Goal: Complete application form

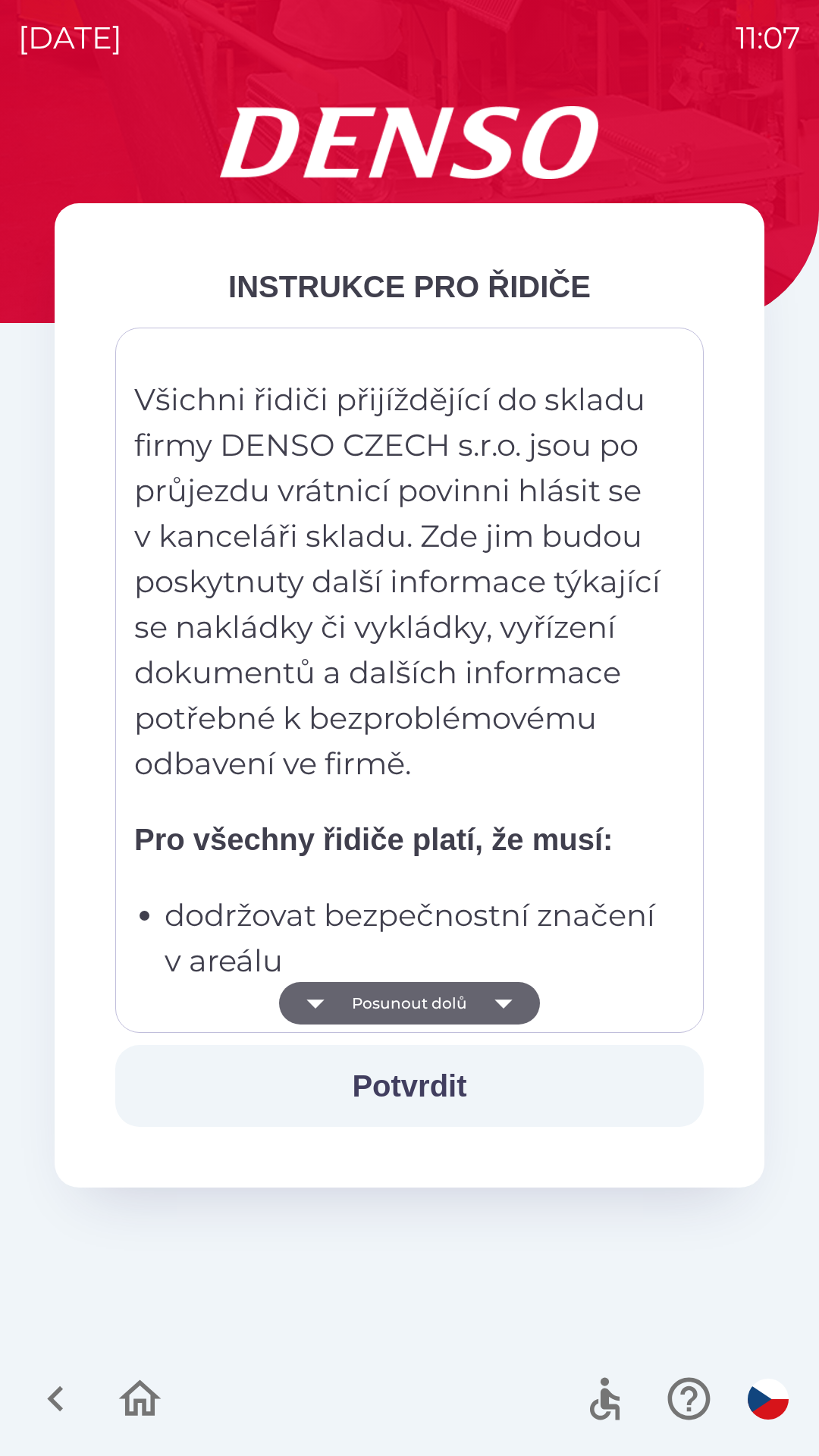
click at [435, 1078] on button "Potvrdit" at bounding box center [410, 1086] width 589 height 82
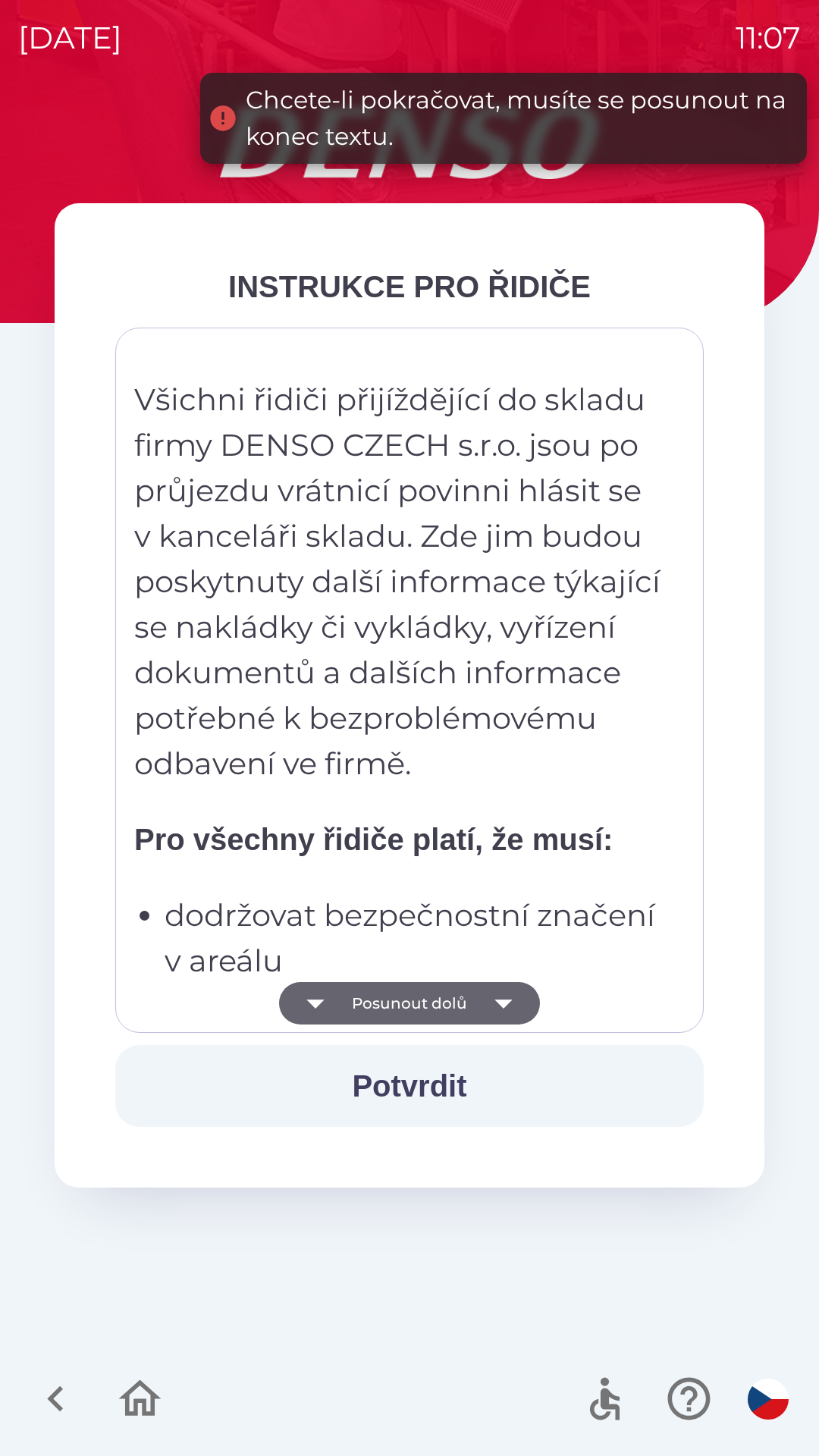
click at [422, 1069] on button "Potvrdit" at bounding box center [410, 1086] width 589 height 82
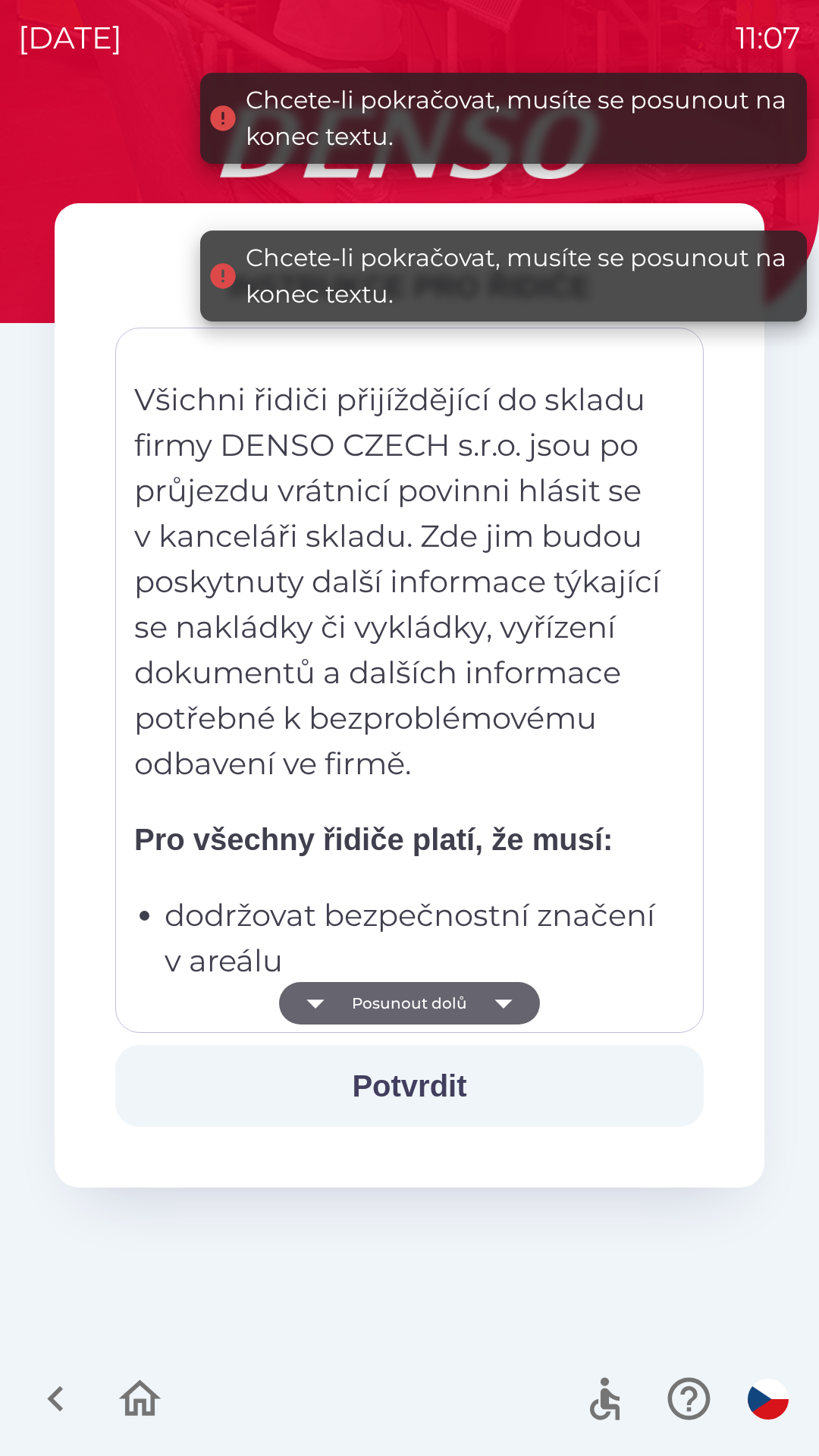
click at [437, 1072] on button "Potvrdit" at bounding box center [410, 1086] width 589 height 82
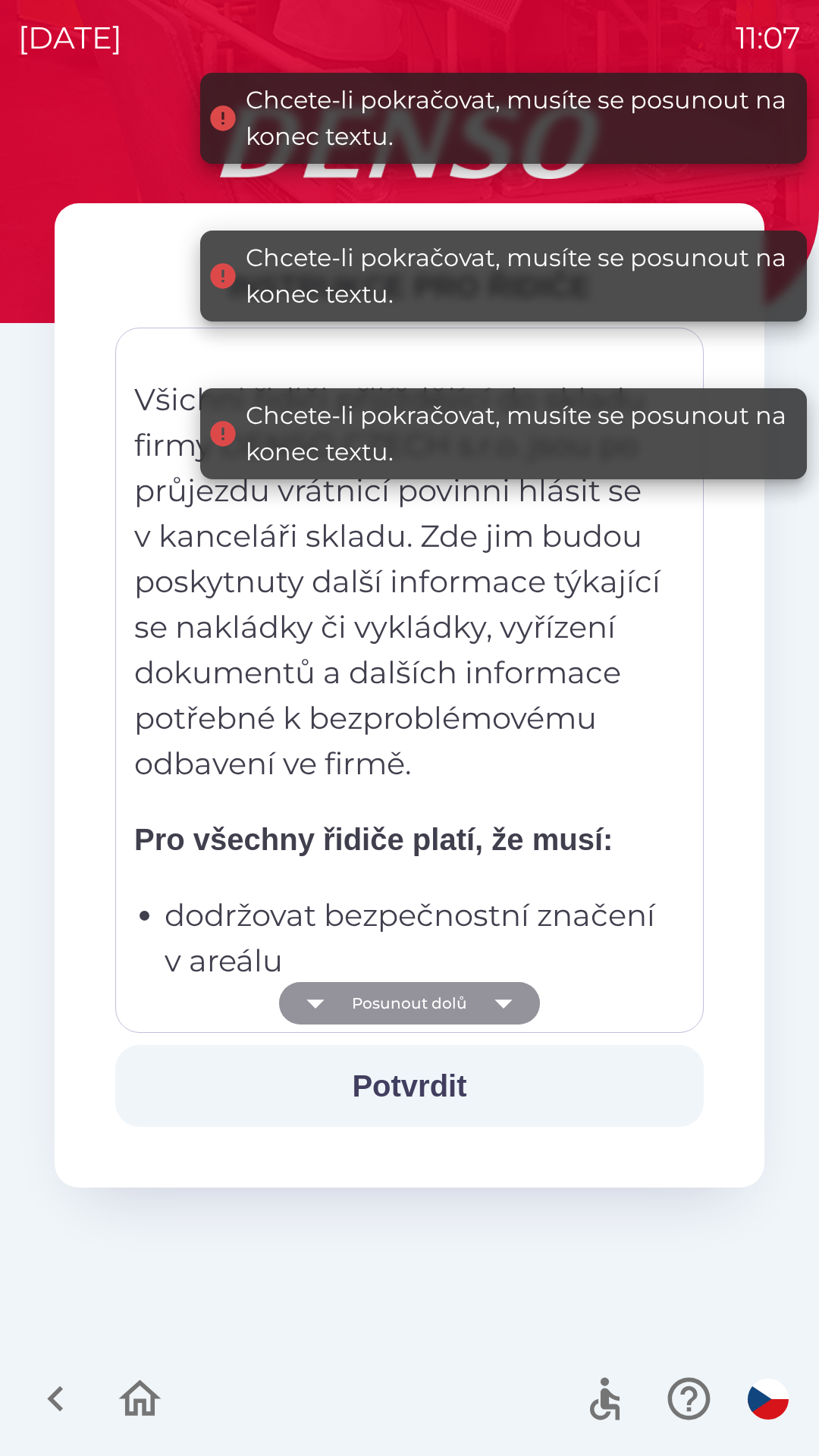
click at [425, 987] on button "Posunout dolů" at bounding box center [409, 1003] width 261 height 43
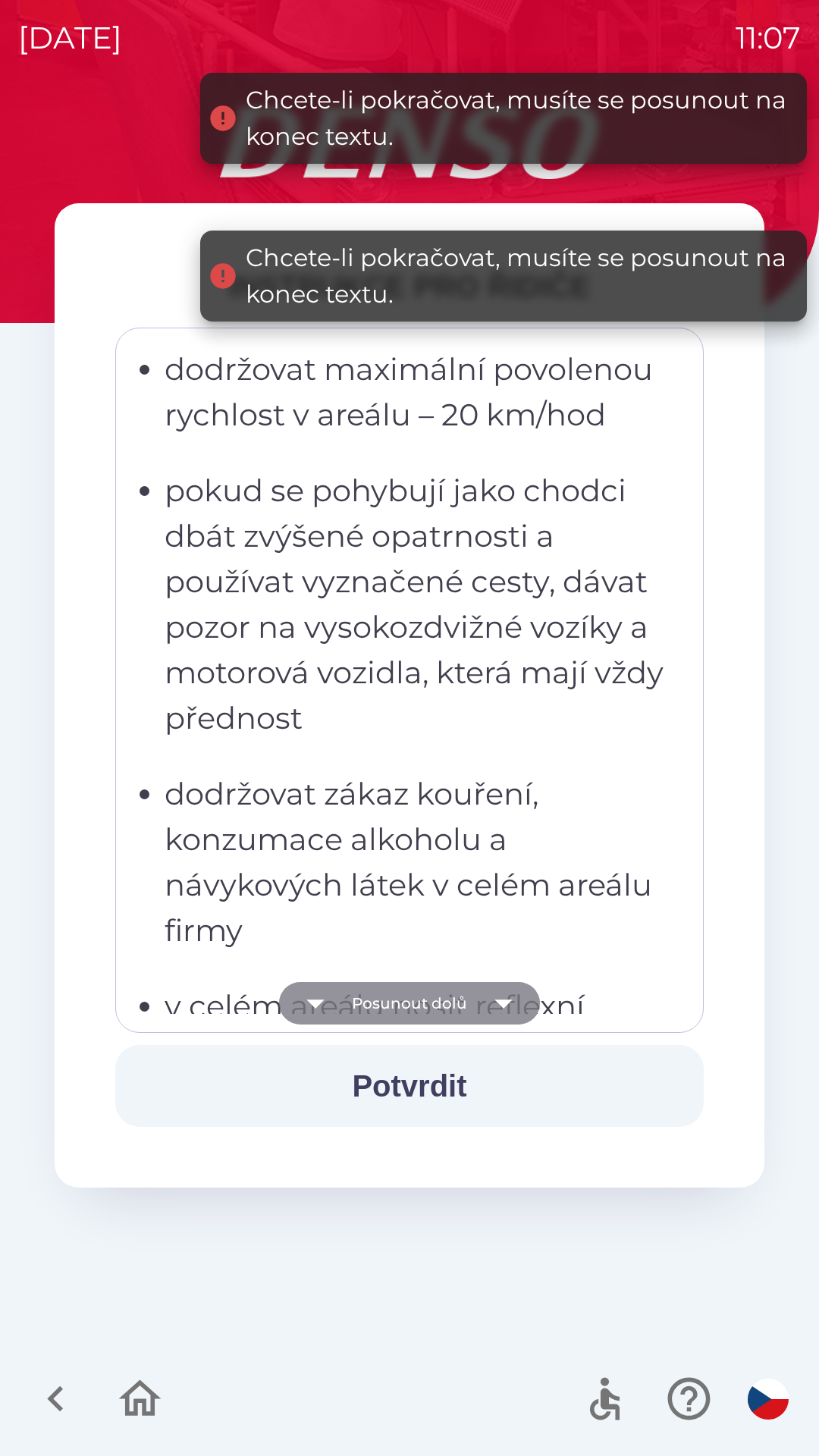
click at [418, 1000] on button "Posunout dolů" at bounding box center [409, 1003] width 261 height 43
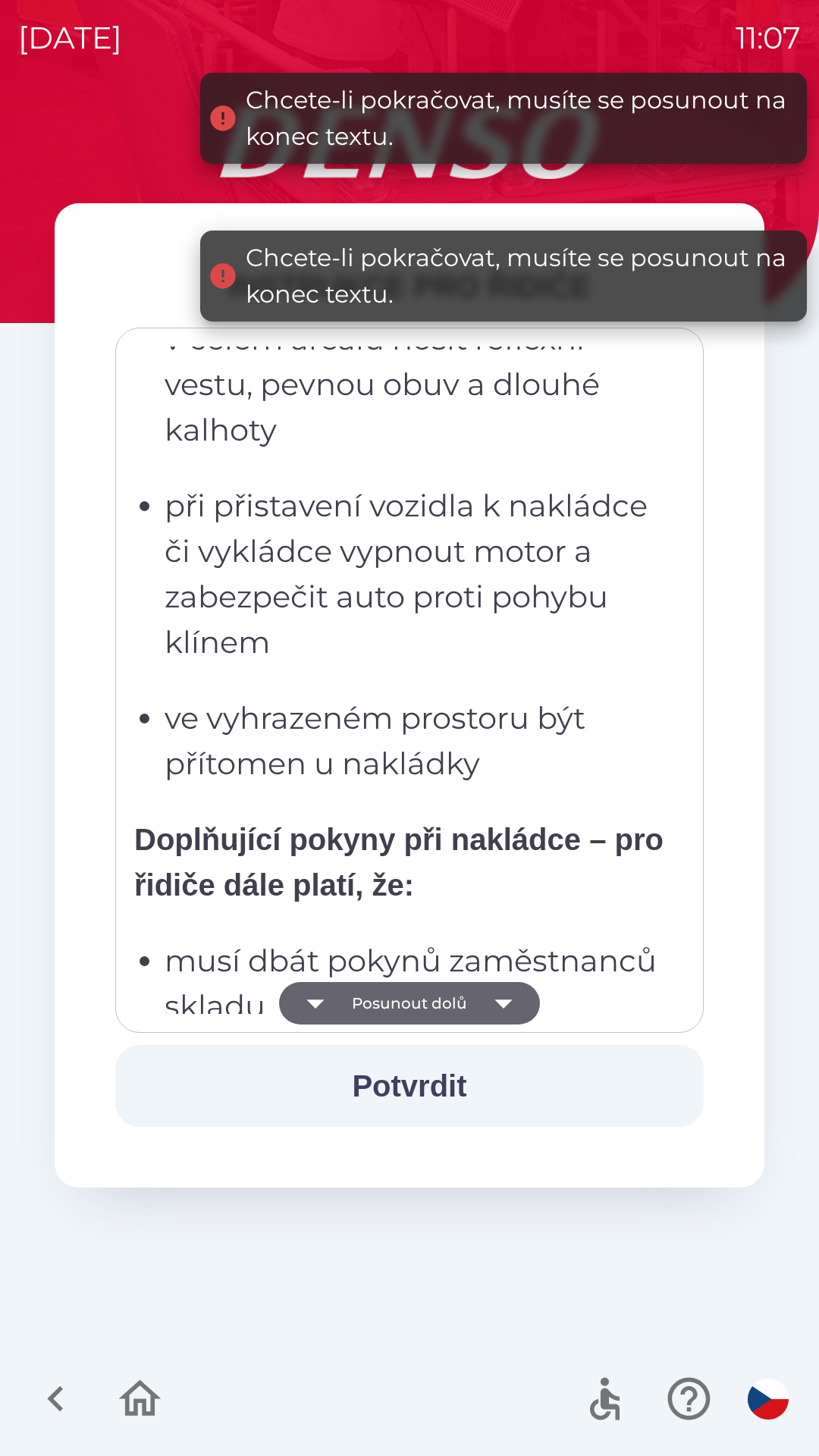
click at [416, 1003] on button "Posunout dolů" at bounding box center [409, 1003] width 261 height 43
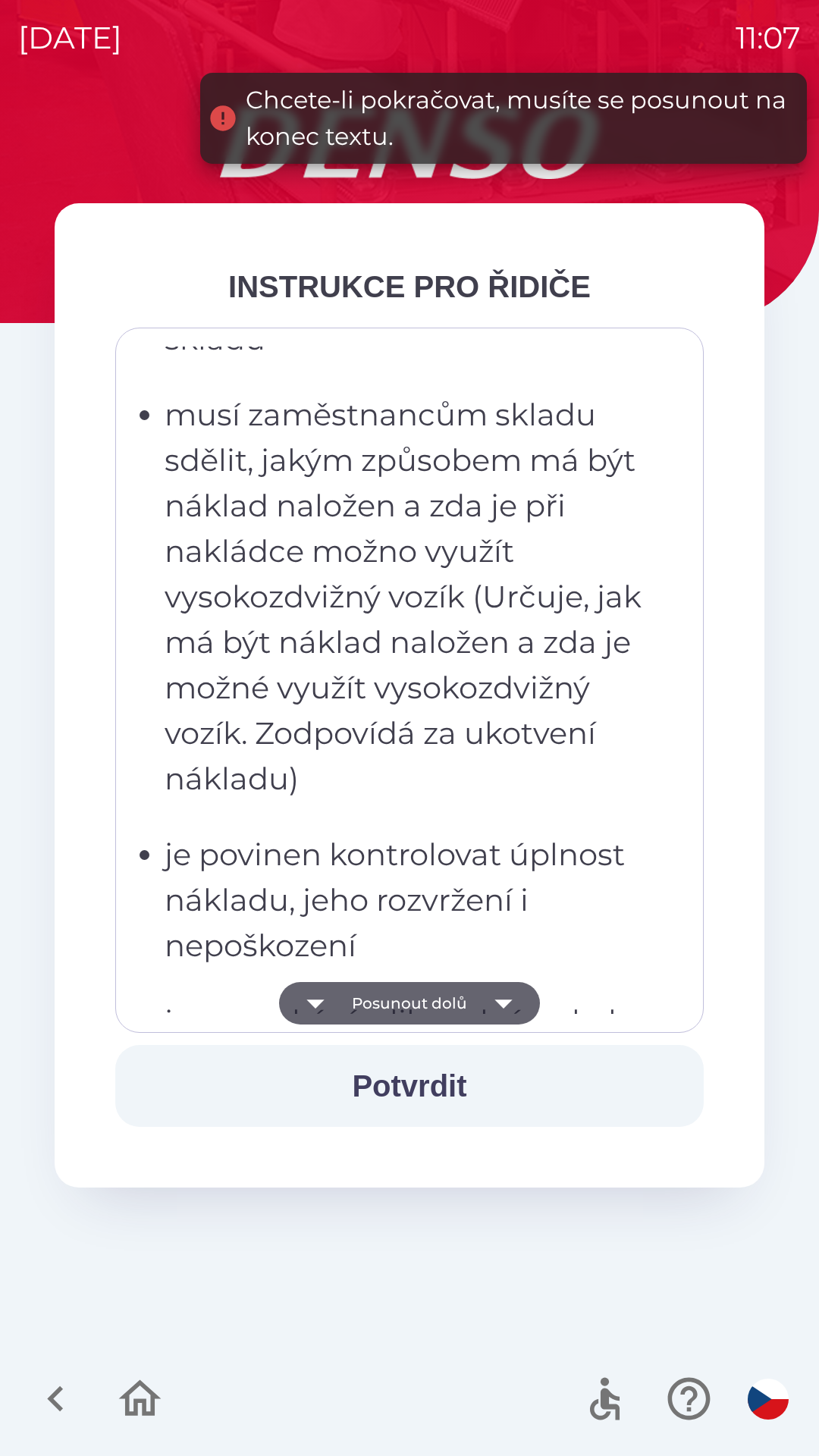
click at [401, 999] on button "Posunout dolů" at bounding box center [409, 1003] width 261 height 43
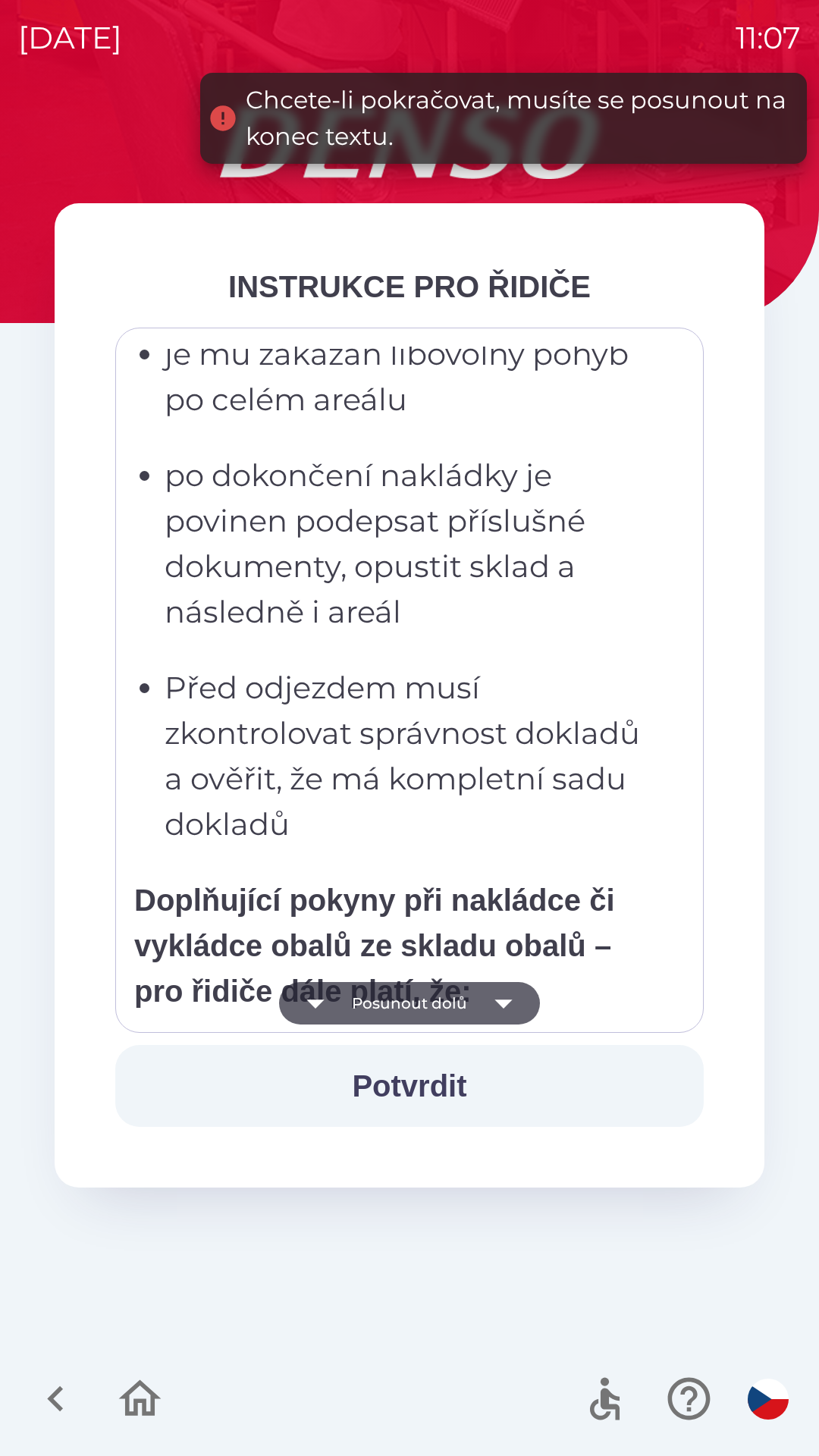
click at [402, 1004] on button "Posunout dolů" at bounding box center [409, 1003] width 261 height 43
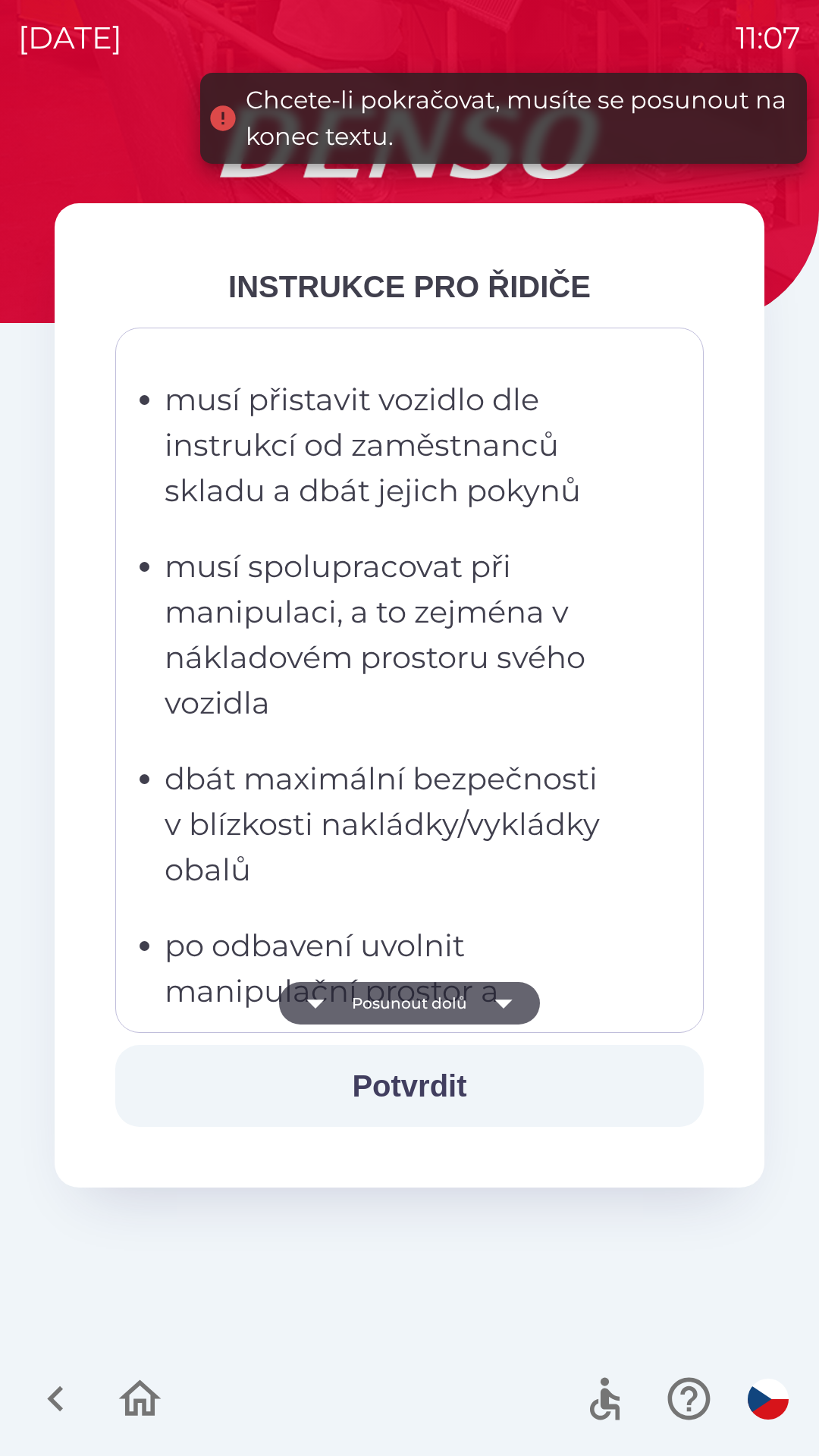
click at [403, 1003] on button "Posunout dolů" at bounding box center [409, 1003] width 261 height 43
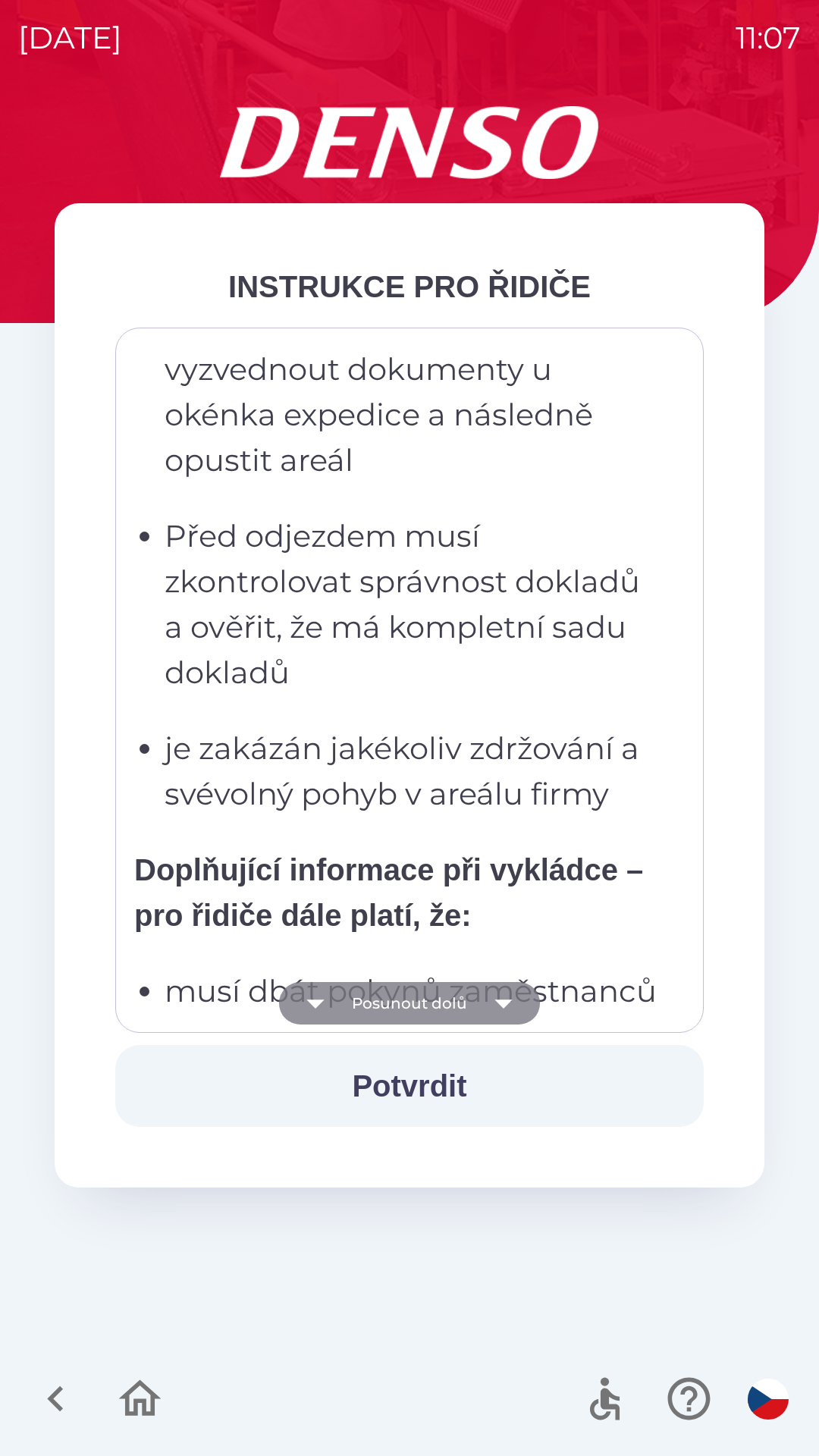
click at [400, 999] on button "Posunout dolů" at bounding box center [409, 1003] width 261 height 43
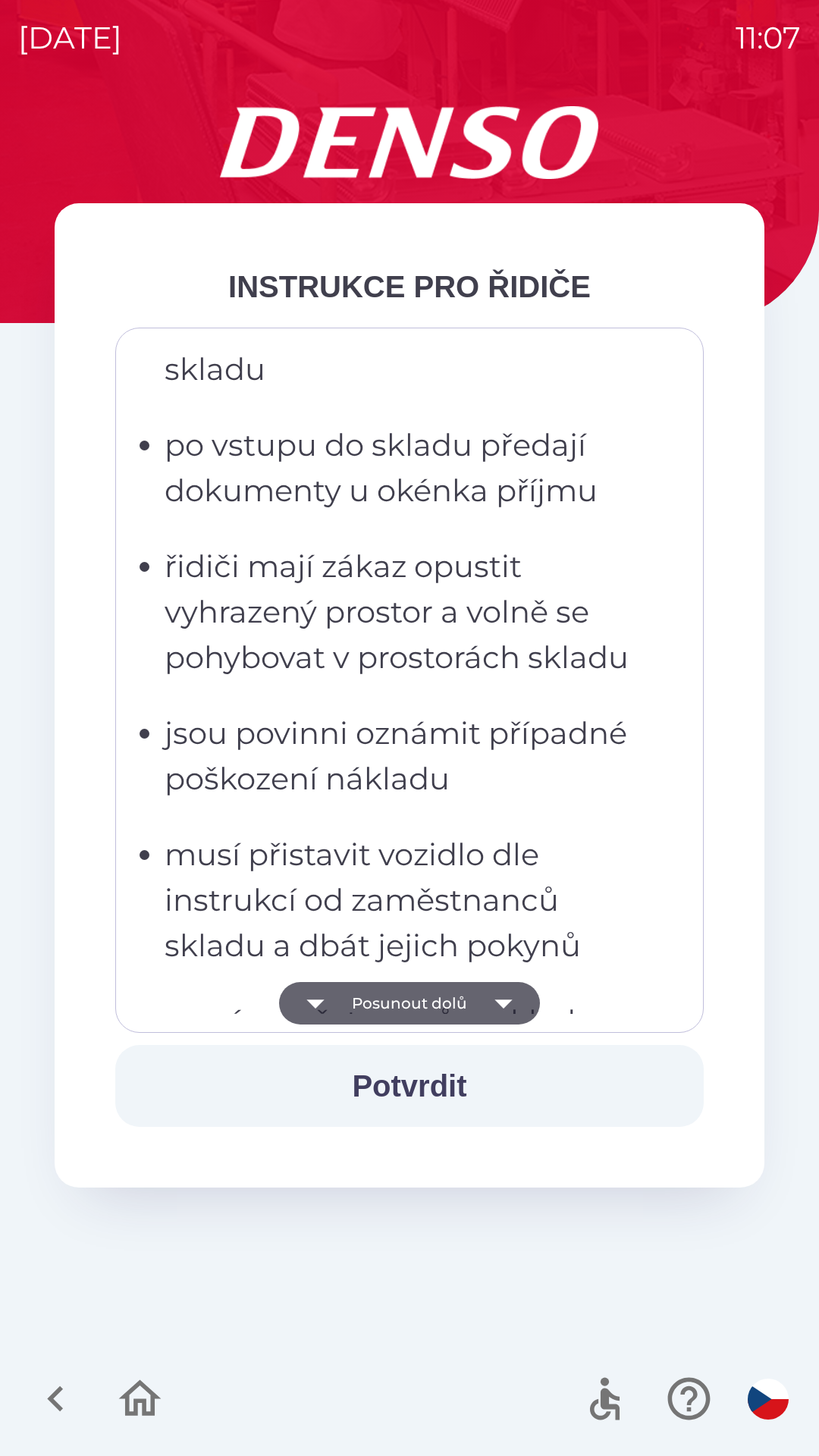
click at [391, 1012] on button "Posunout dolů" at bounding box center [409, 1003] width 261 height 43
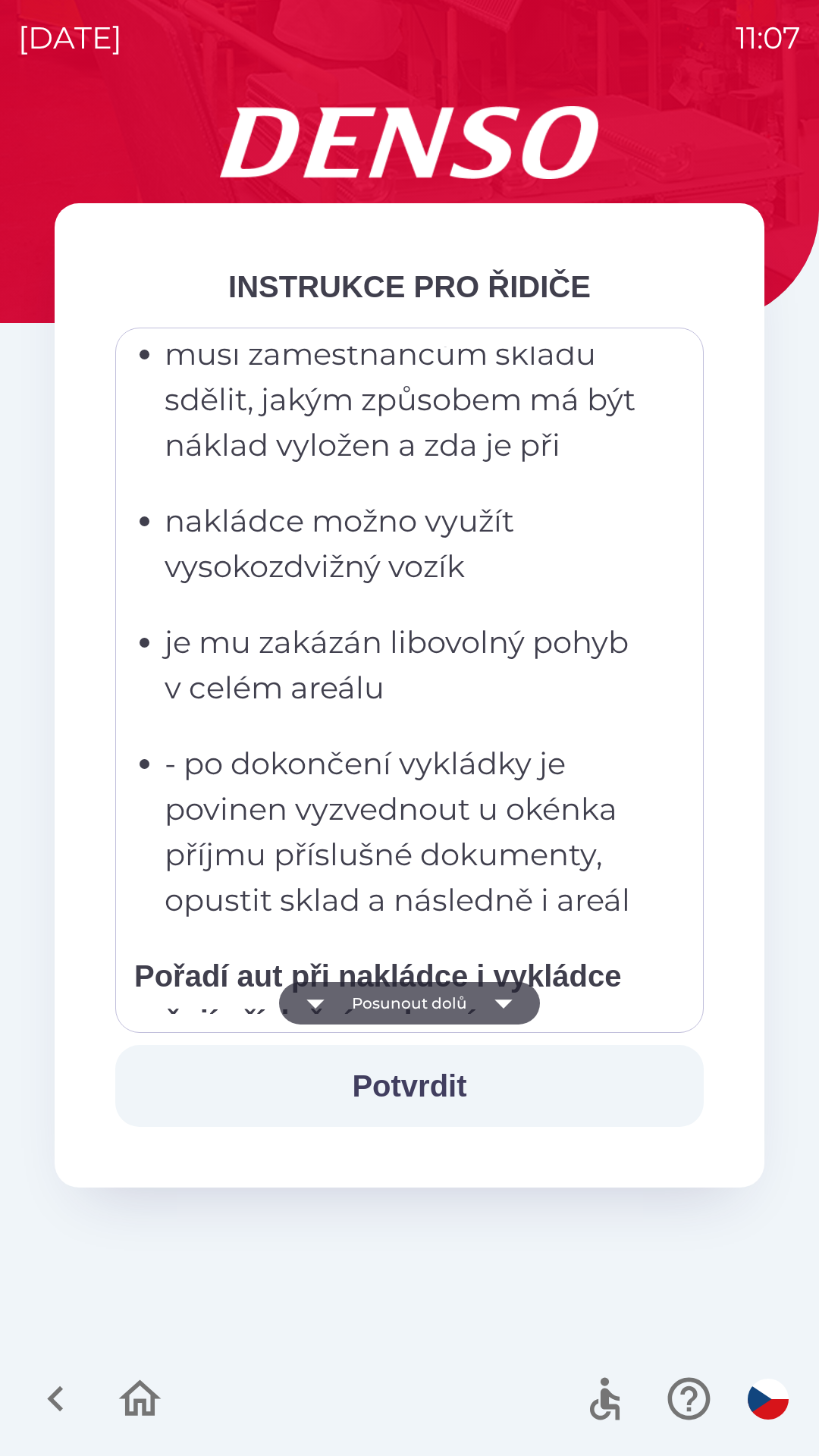
click at [387, 1009] on button "Posunout dolů" at bounding box center [409, 1003] width 261 height 43
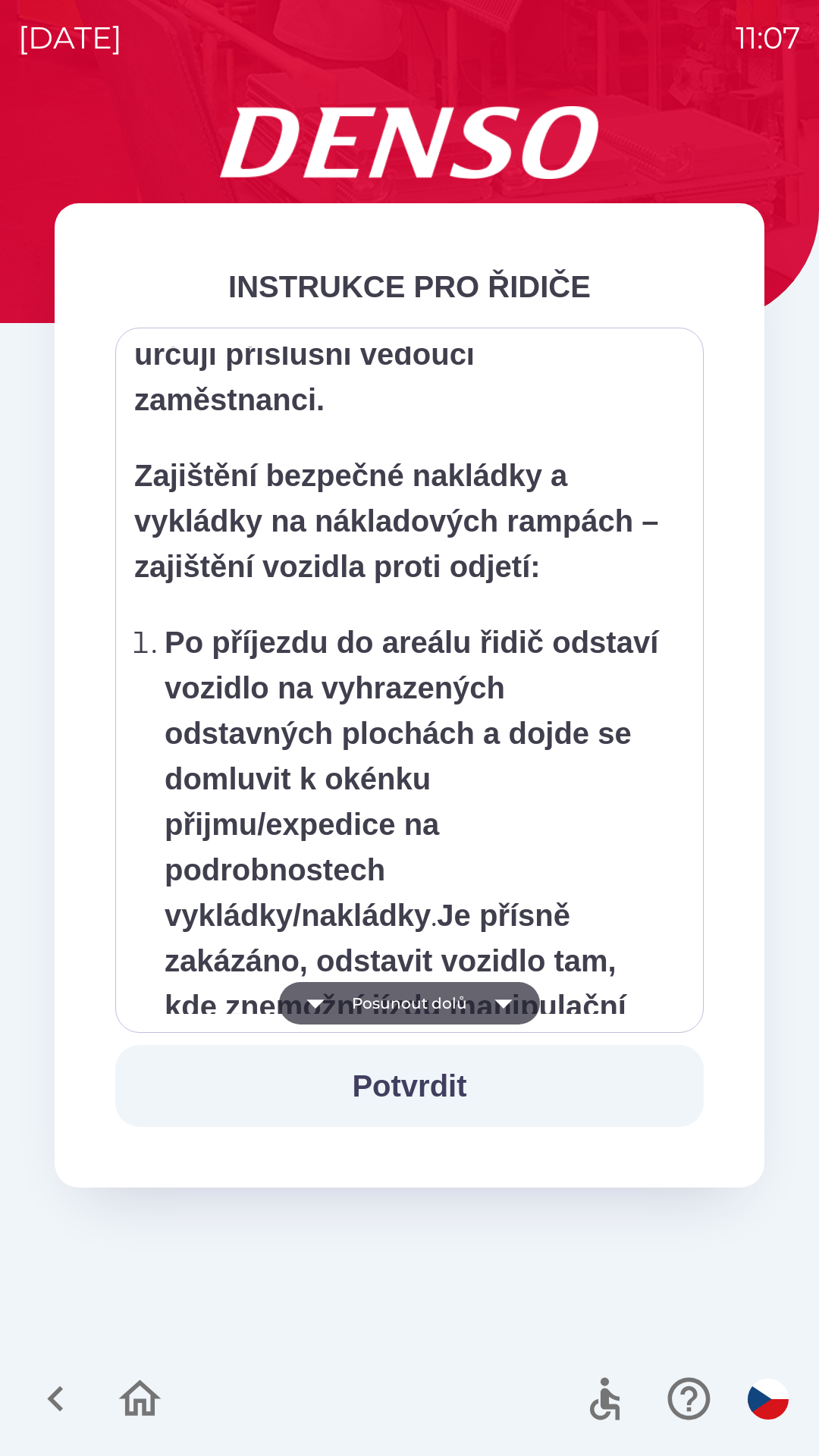
click at [399, 1002] on button "Posunout dolů" at bounding box center [409, 1003] width 261 height 43
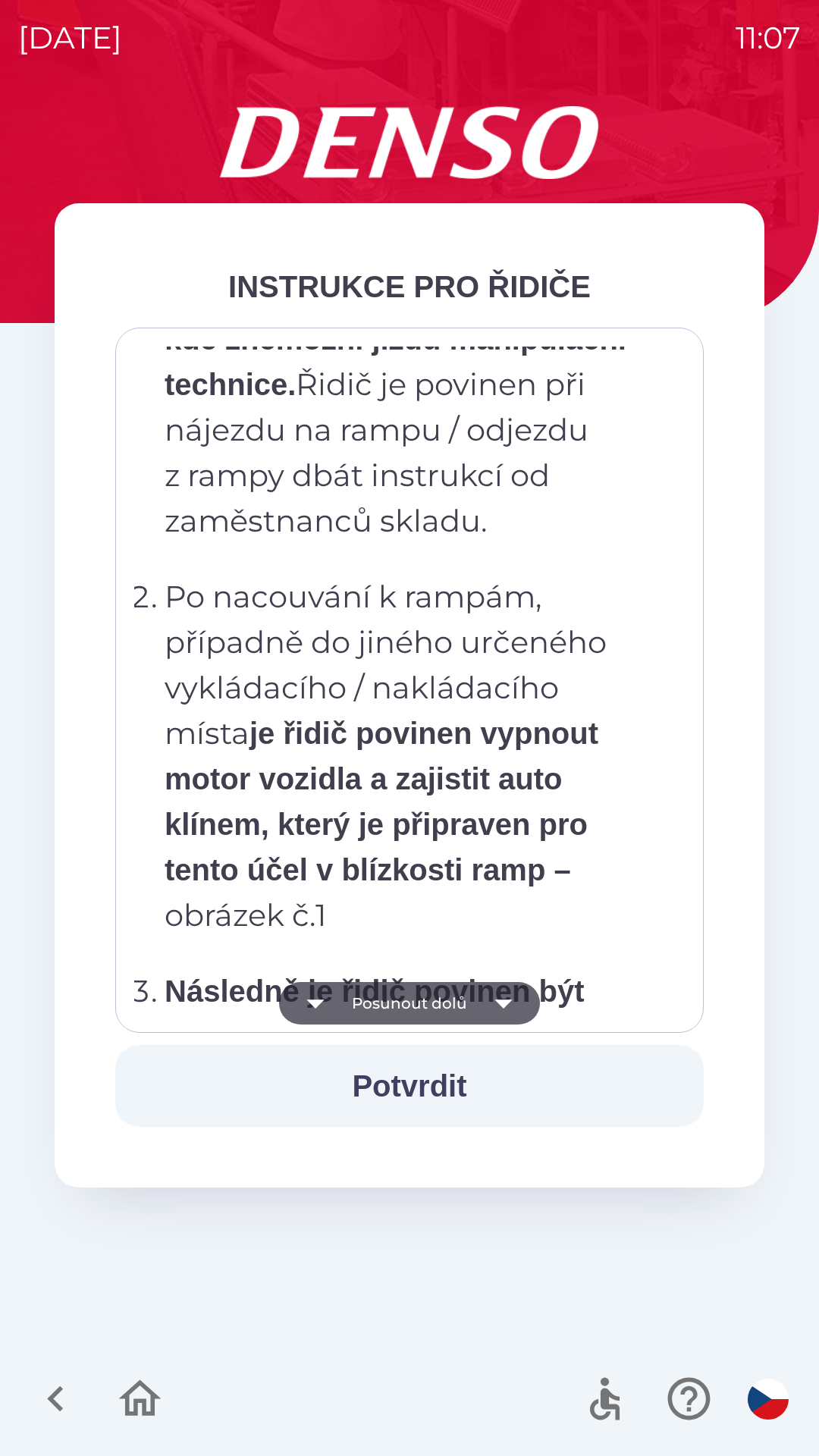
click at [397, 1015] on button "Posunout dolů" at bounding box center [409, 1003] width 261 height 43
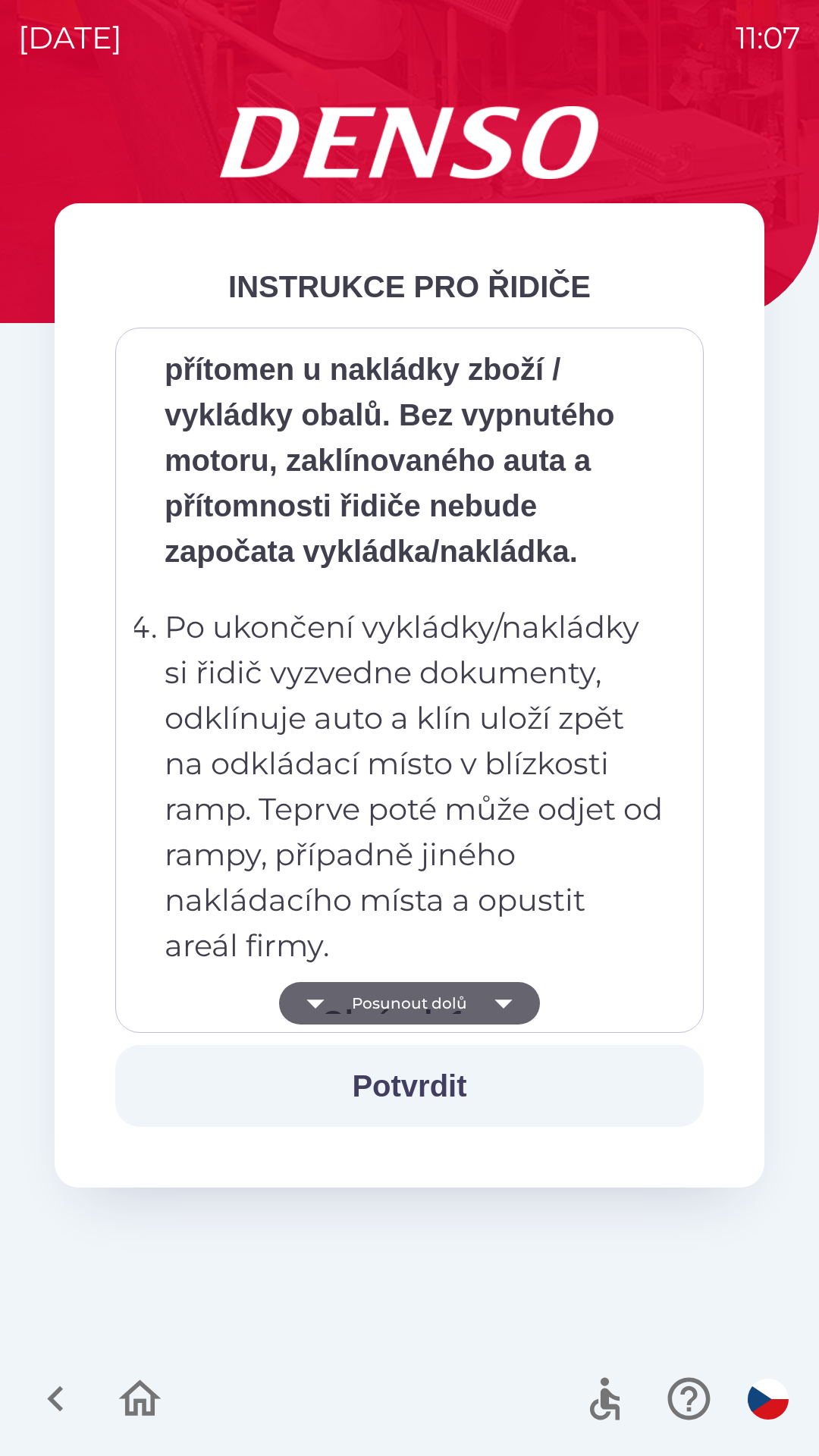
click at [394, 1000] on button "Posunout dolů" at bounding box center [409, 1003] width 261 height 43
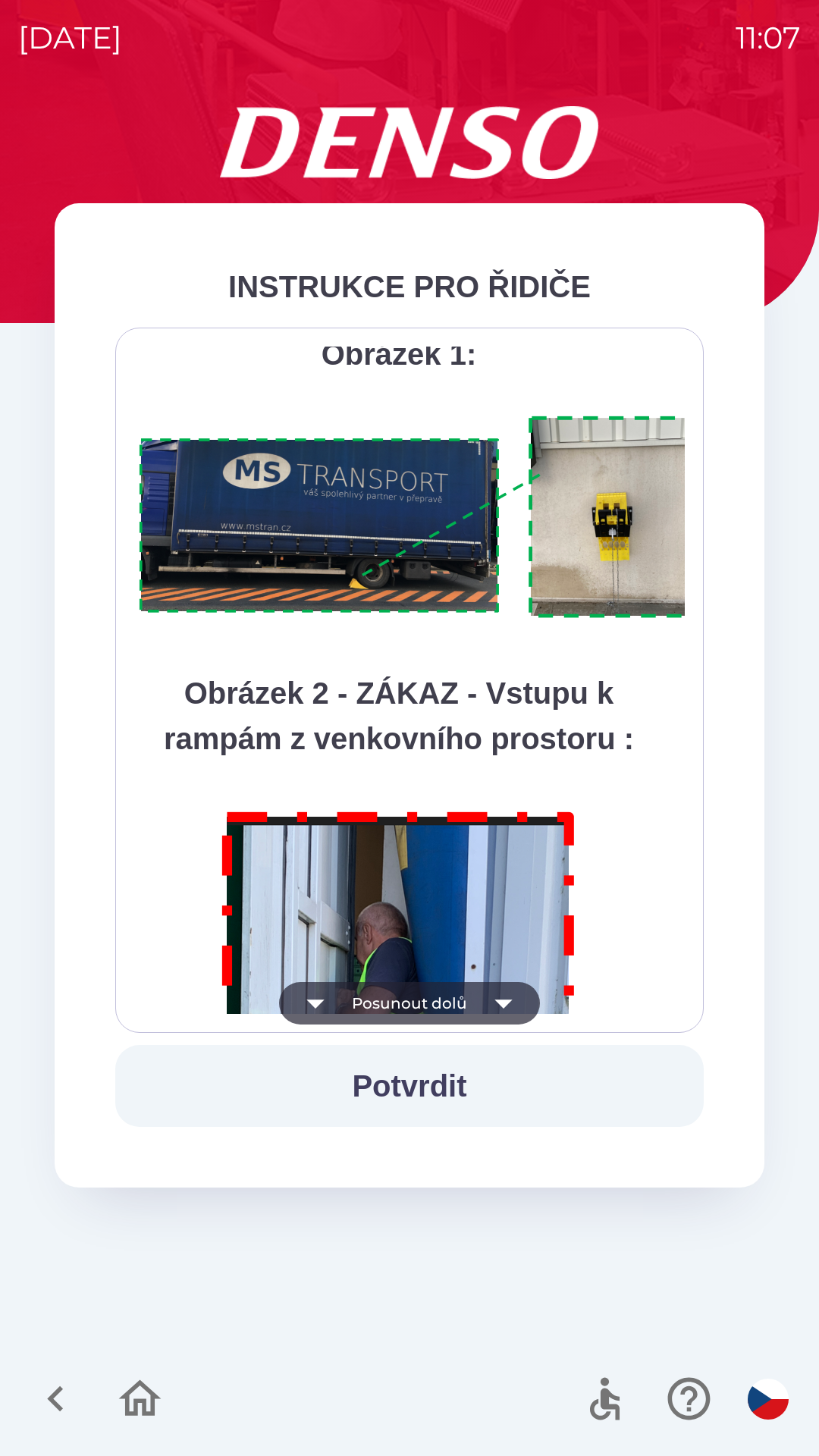
click at [397, 1004] on button "Posunout dolů" at bounding box center [409, 1003] width 261 height 43
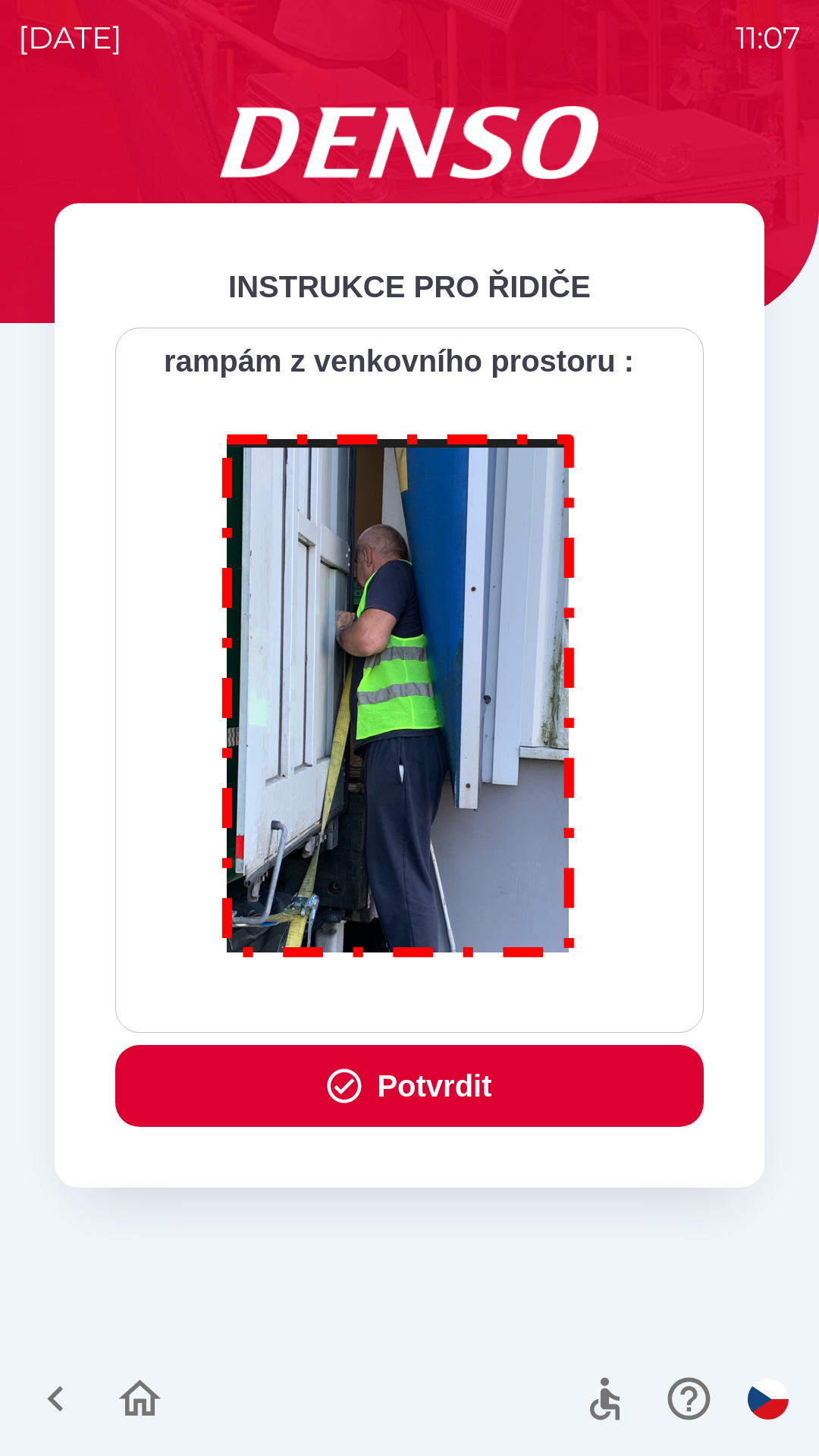
click at [416, 1082] on button "Potvrdit" at bounding box center [410, 1086] width 589 height 82
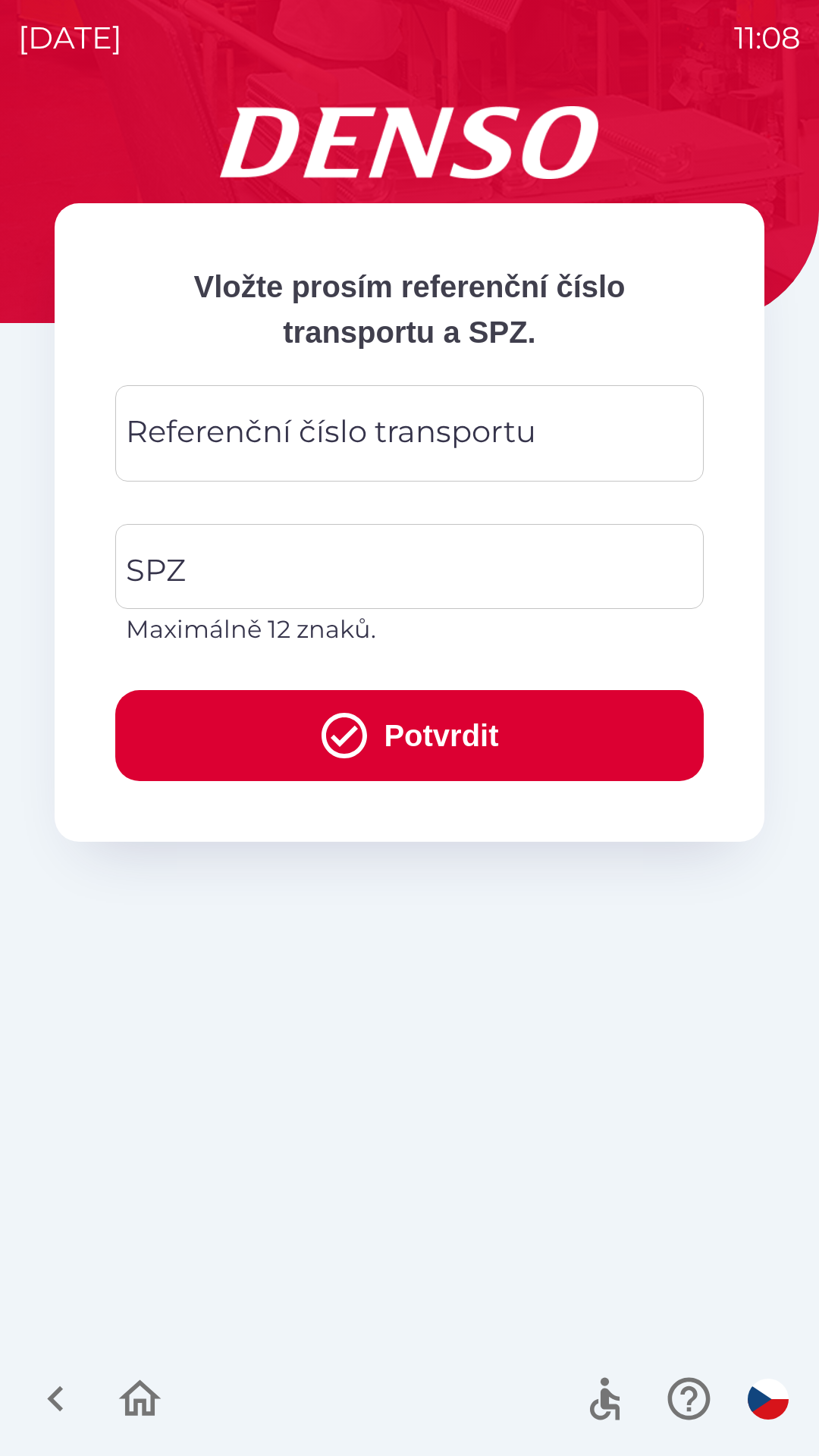
click at [172, 444] on div "Referenční číslo transportu Referenční číslo transportu" at bounding box center [410, 433] width 589 height 96
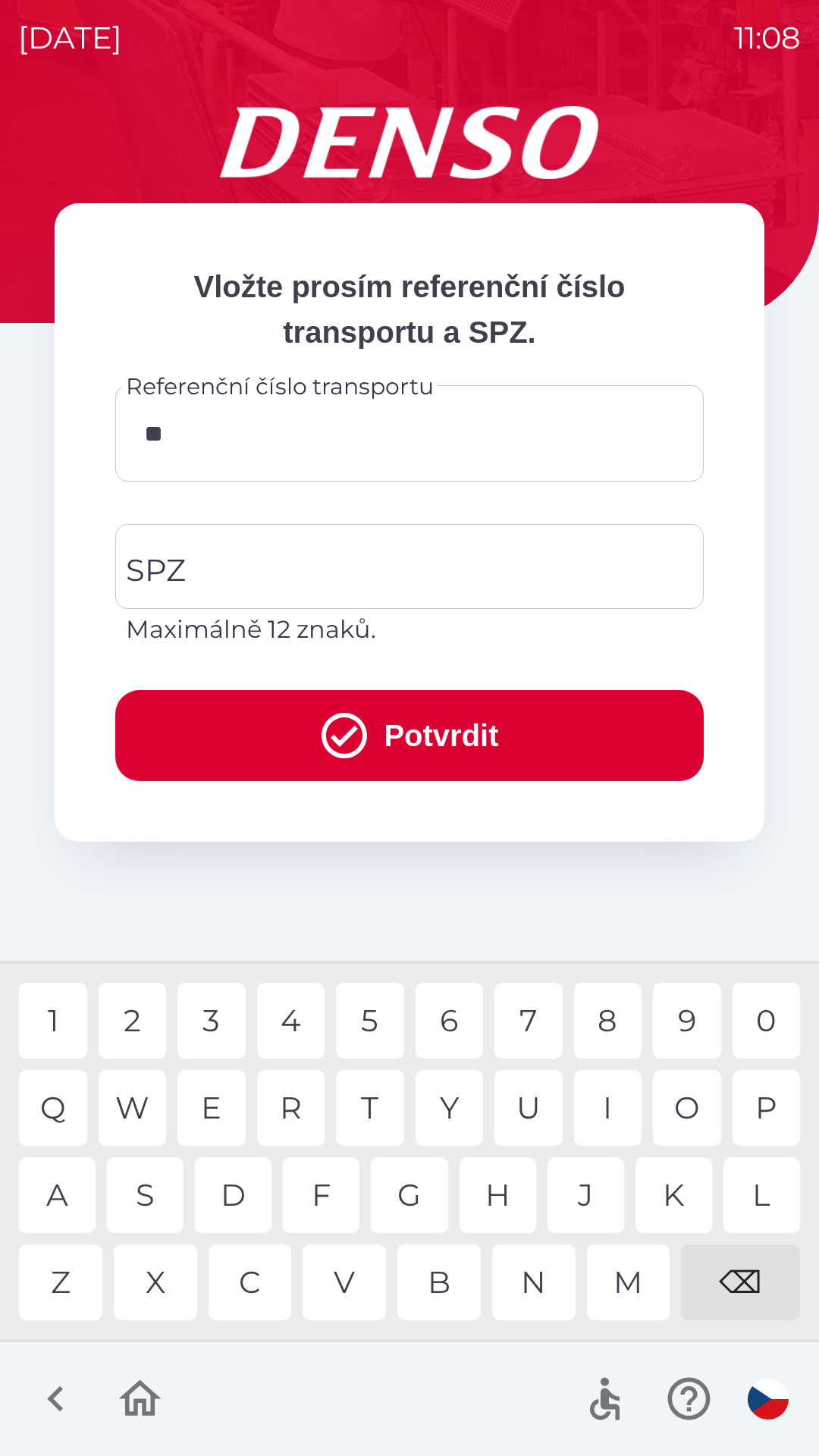
click at [60, 1010] on div "1" at bounding box center [53, 1021] width 68 height 76
click at [457, 1021] on div "6" at bounding box center [450, 1021] width 68 height 76
click at [221, 1026] on div "3" at bounding box center [212, 1021] width 68 height 76
click at [289, 1034] on div "4" at bounding box center [291, 1021] width 68 height 76
click at [754, 1019] on div "0" at bounding box center [767, 1021] width 68 height 76
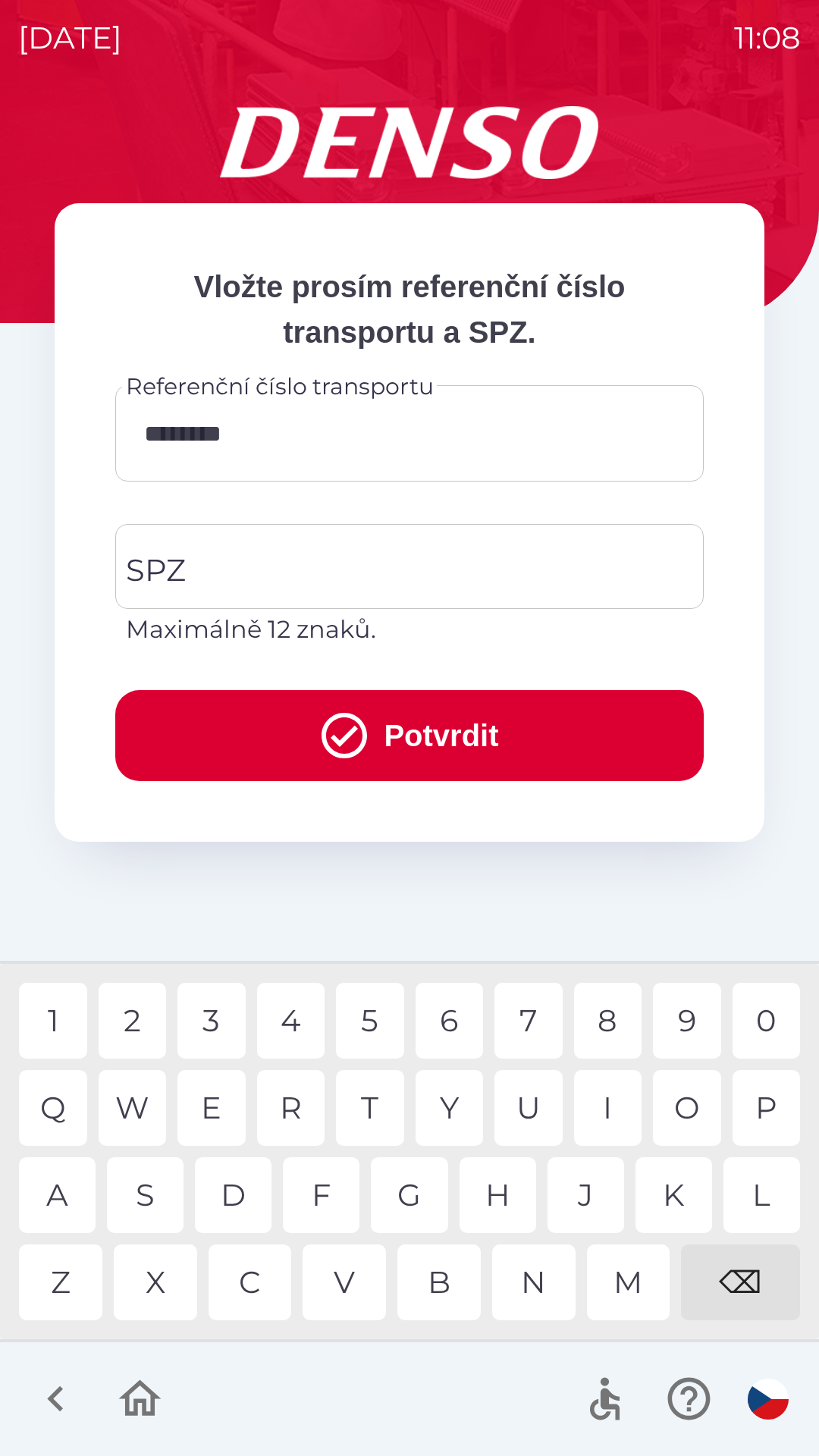
click at [766, 1030] on div "0" at bounding box center [767, 1021] width 68 height 76
click at [66, 1015] on div "1" at bounding box center [53, 1021] width 68 height 76
click at [375, 1019] on div "5" at bounding box center [370, 1021] width 68 height 76
click at [292, 1031] on div "4" at bounding box center [291, 1021] width 68 height 76
click at [603, 1019] on div "8" at bounding box center [609, 1021] width 68 height 76
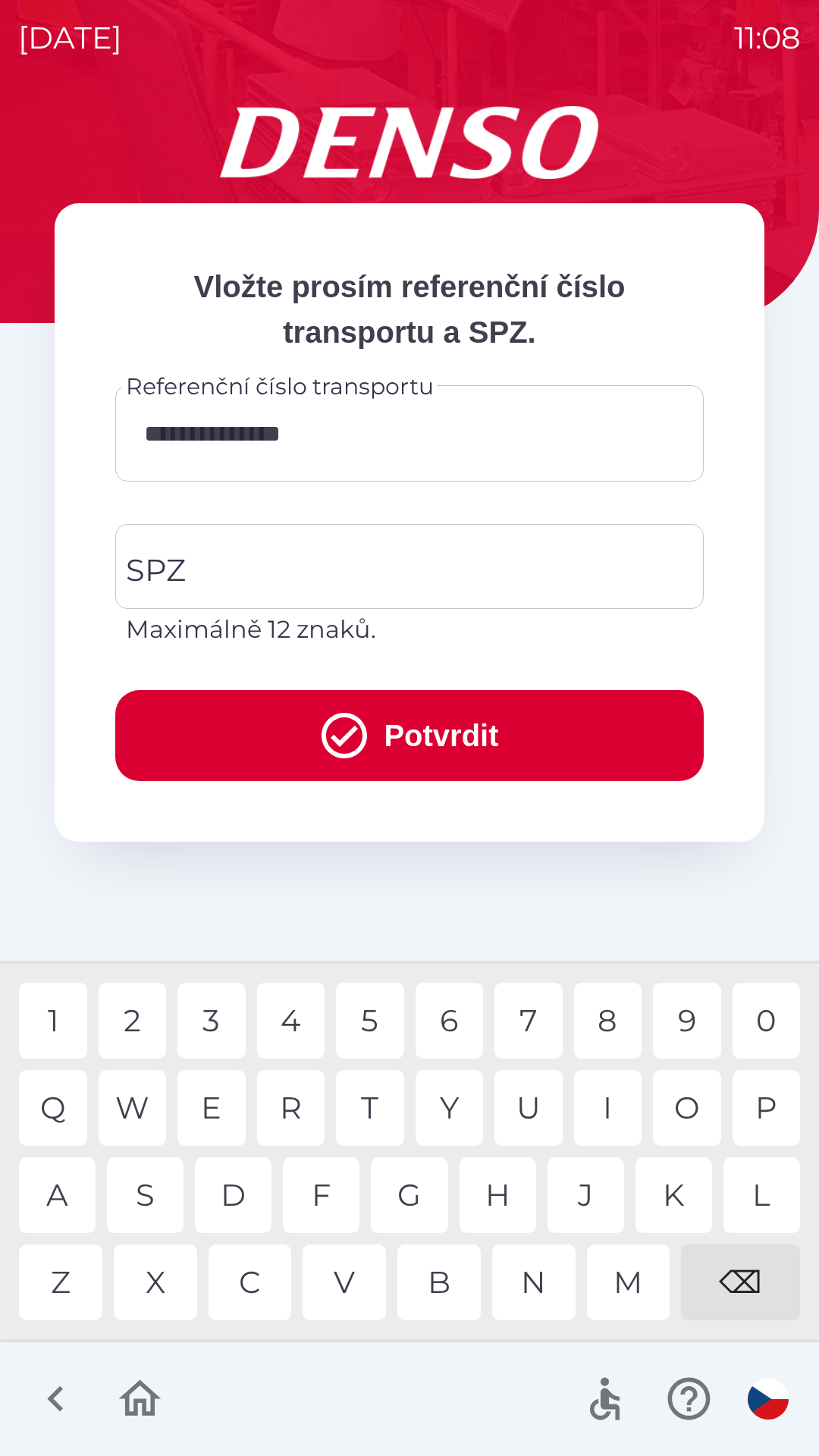
type input "**********"
click at [606, 1028] on div "8" at bounding box center [609, 1021] width 68 height 76
click at [246, 576] on input "SPZ" at bounding box center [398, 567] width 552 height 71
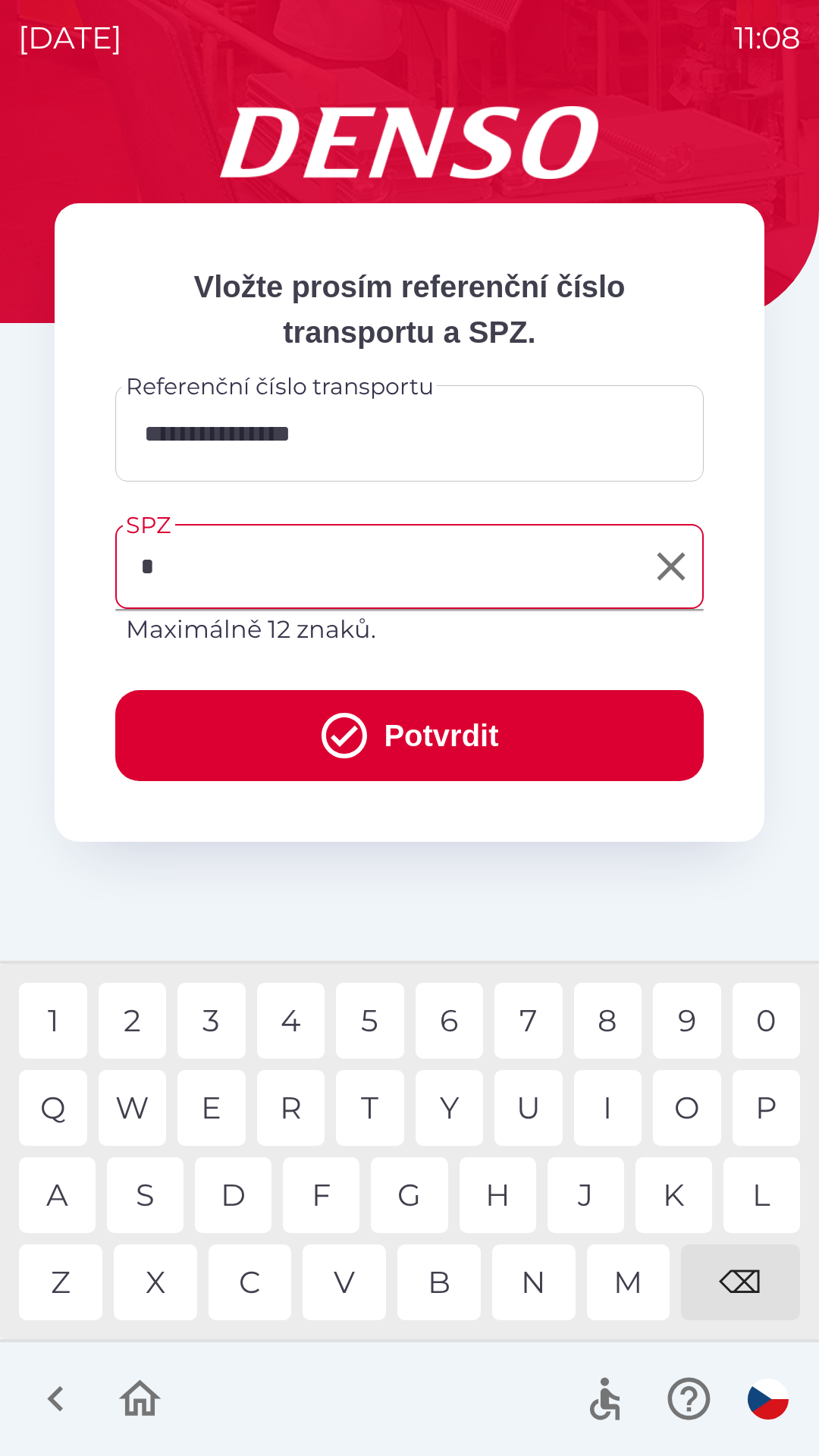
click at [445, 1015] on div "6" at bounding box center [450, 1021] width 68 height 76
click at [212, 1097] on div "E" at bounding box center [212, 1108] width 68 height 76
click at [291, 1030] on div "4" at bounding box center [291, 1021] width 68 height 76
type input "*******"
click at [616, 1013] on div "8" at bounding box center [609, 1021] width 68 height 76
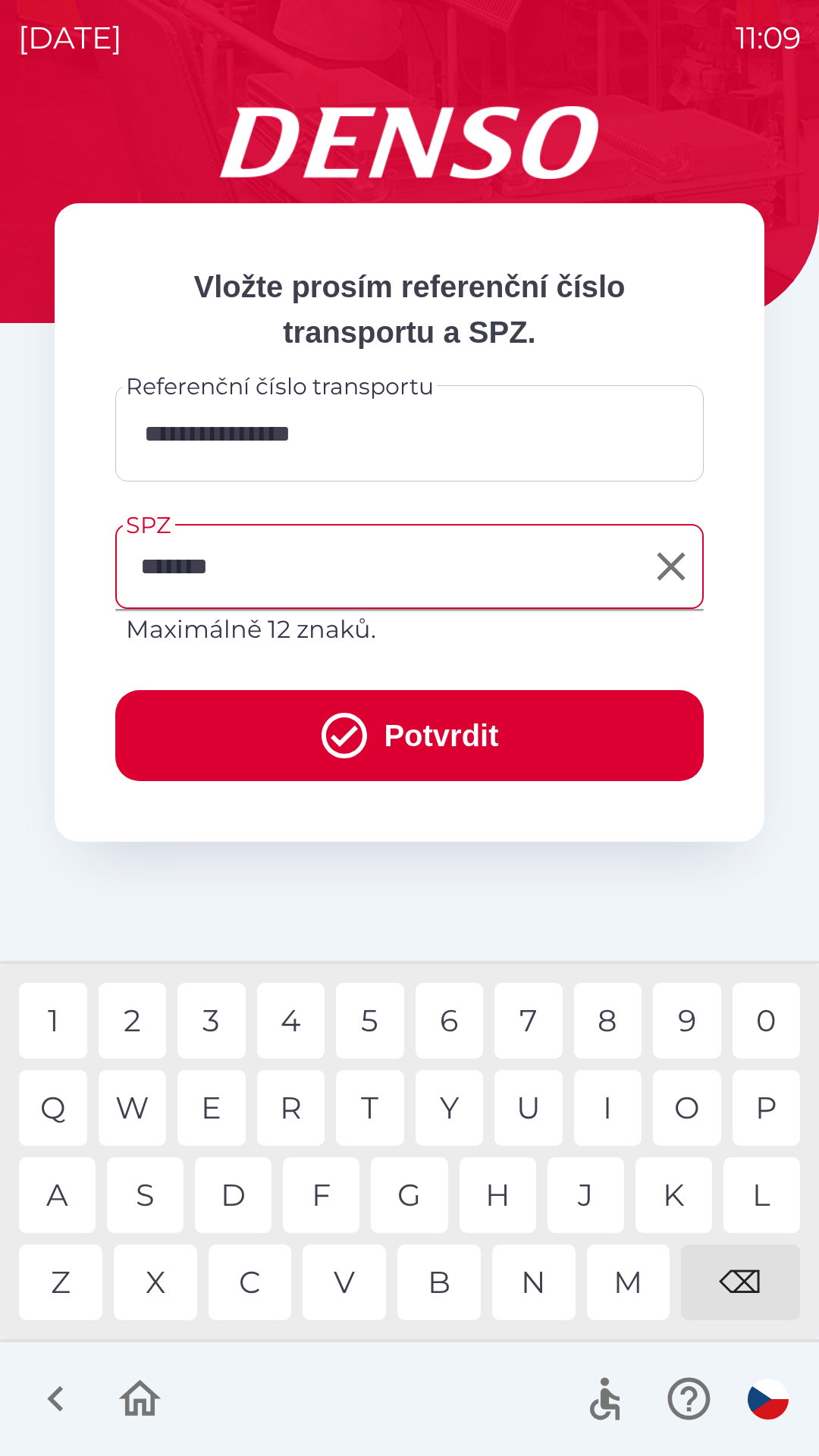
click at [410, 739] on button "Potvrdit" at bounding box center [410, 735] width 589 height 91
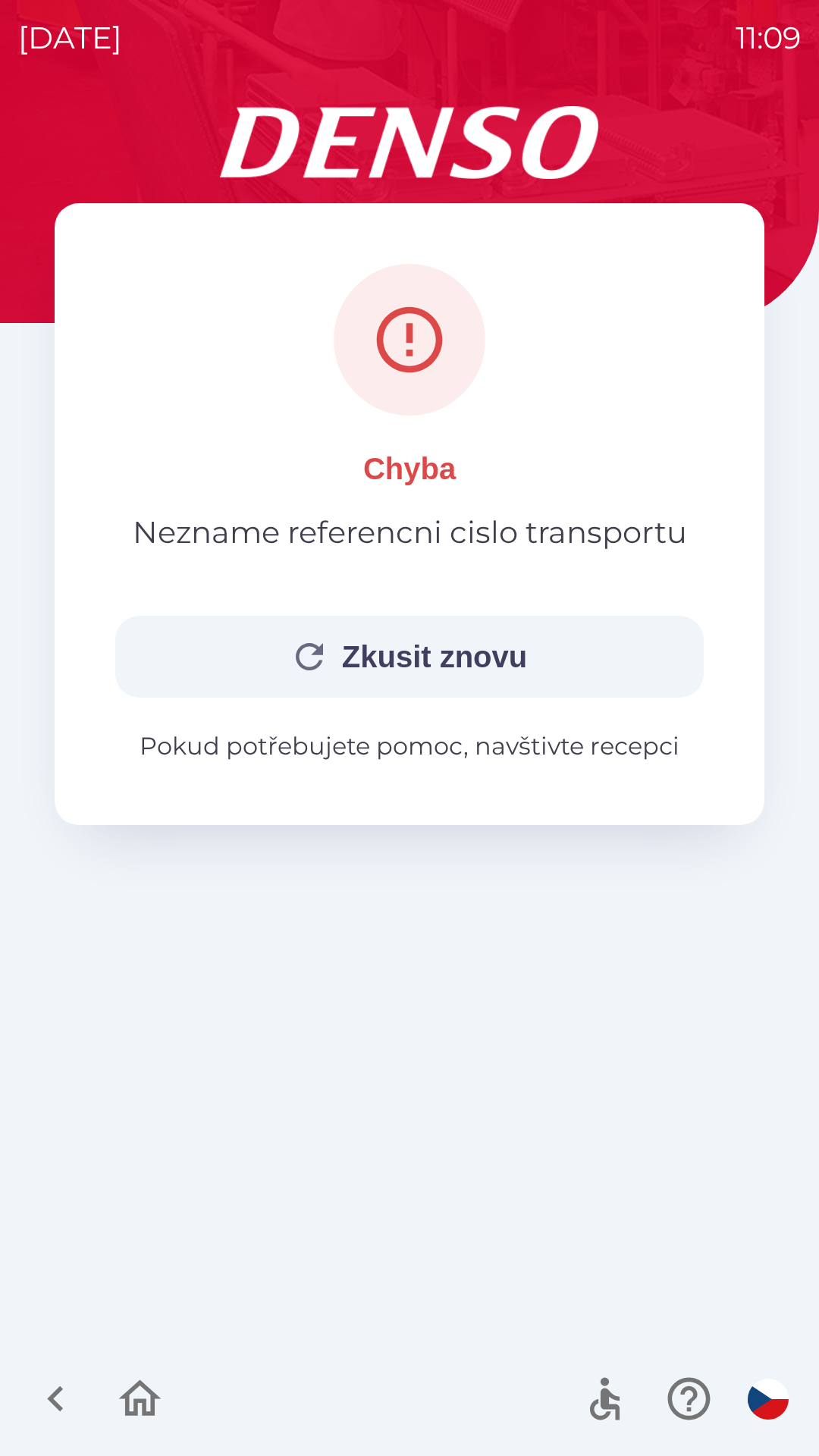
click at [384, 655] on button "Zkusit znovu" at bounding box center [410, 657] width 589 height 82
